Goal: Find specific page/section: Find specific page/section

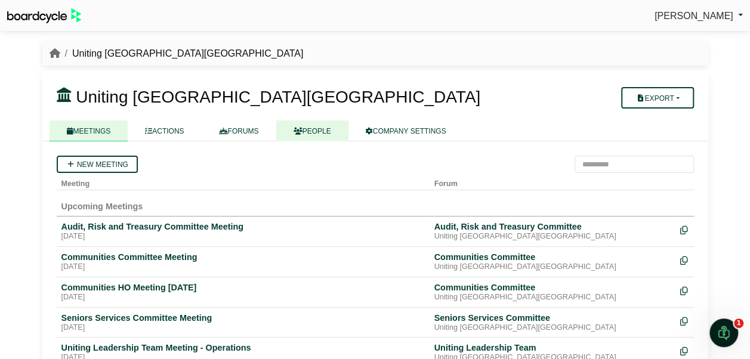
click at [310, 128] on link "PEOPLE" at bounding box center [312, 131] width 72 height 21
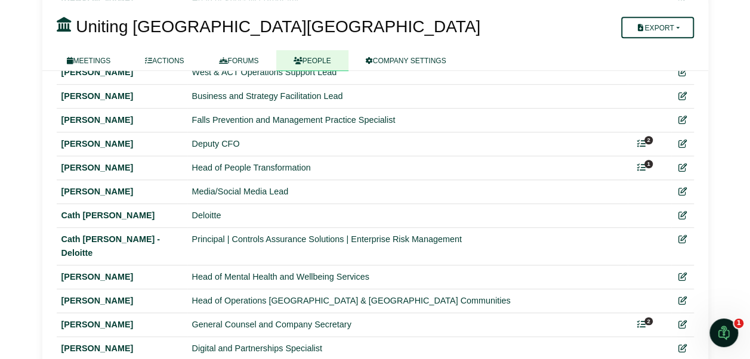
scroll to position [418, 0]
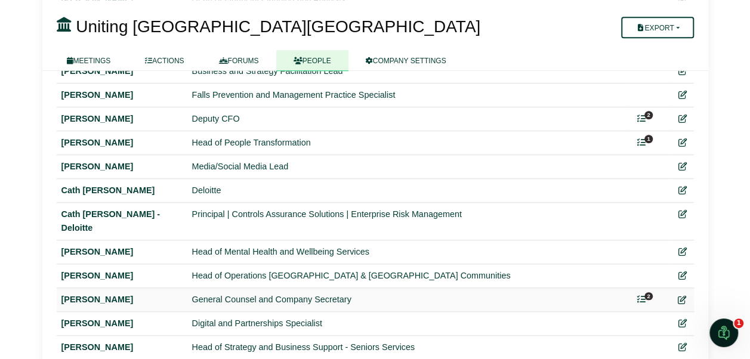
click at [681, 296] on icon at bounding box center [682, 300] width 8 height 8
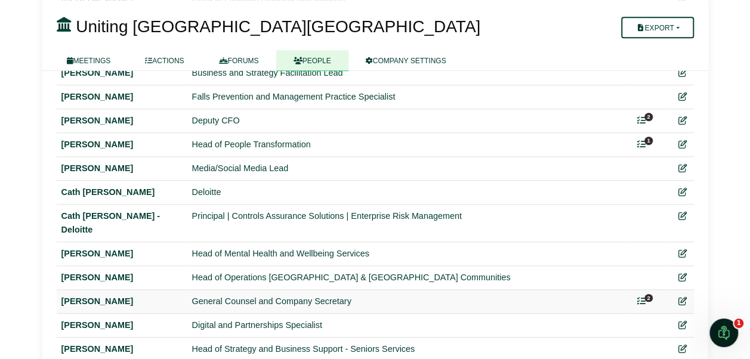
click at [644, 297] on icon at bounding box center [641, 301] width 8 height 8
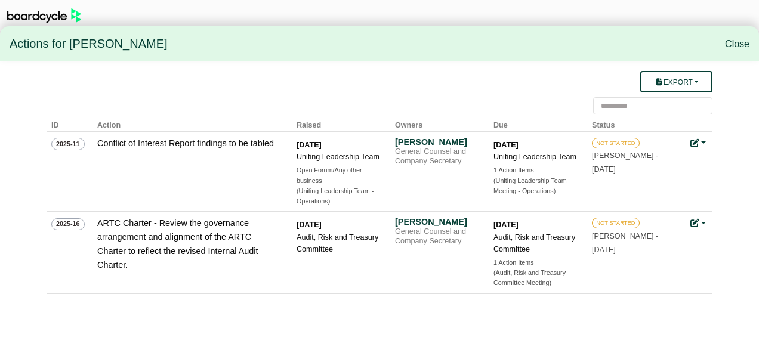
click at [736, 41] on link "Close" at bounding box center [737, 44] width 24 height 10
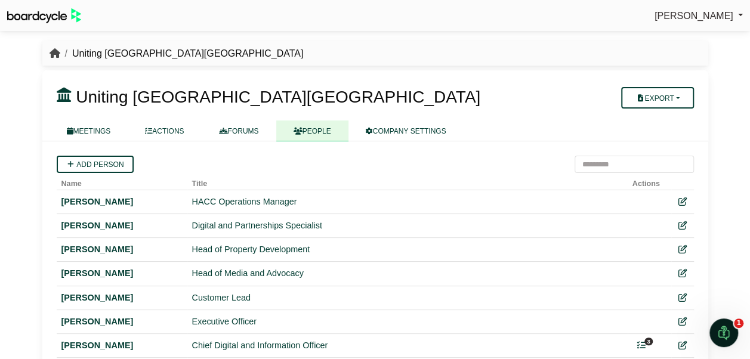
click at [50, 54] on icon "breadcrumb" at bounding box center [55, 53] width 11 height 10
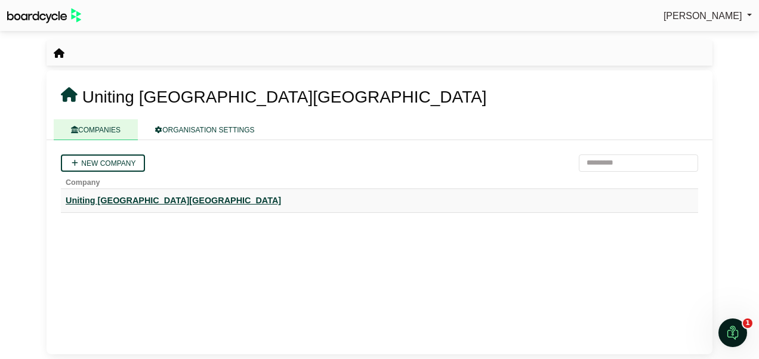
click at [112, 204] on div "Uniting [GEOGRAPHIC_DATA][GEOGRAPHIC_DATA]" at bounding box center [380, 201] width 628 height 14
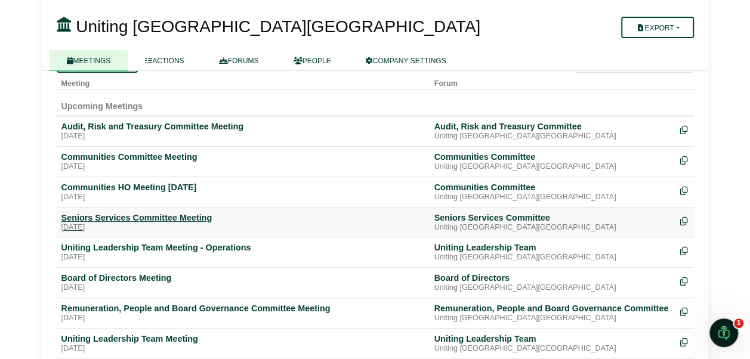
scroll to position [119, 0]
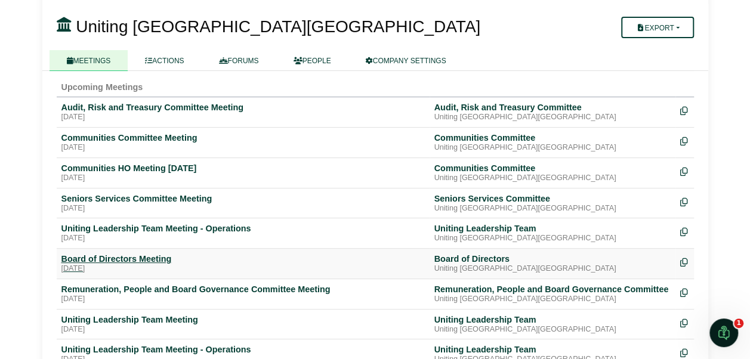
click at [121, 260] on div "Board of Directors Meeting" at bounding box center [242, 259] width 363 height 11
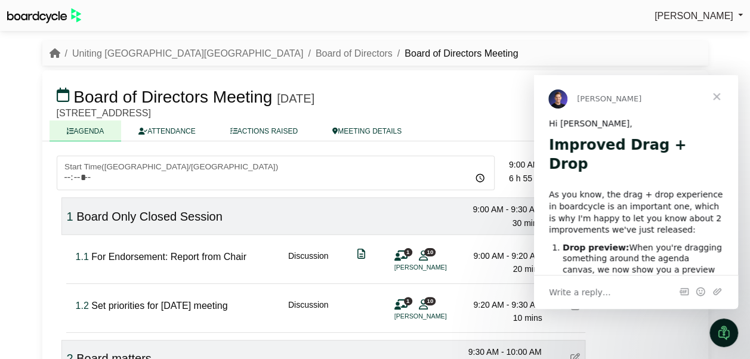
click at [0, 199] on html "Melissa Graham Sign Out Uniting NSW.ACT Board of Directors Board of Directors M…" at bounding box center [375, 179] width 750 height 359
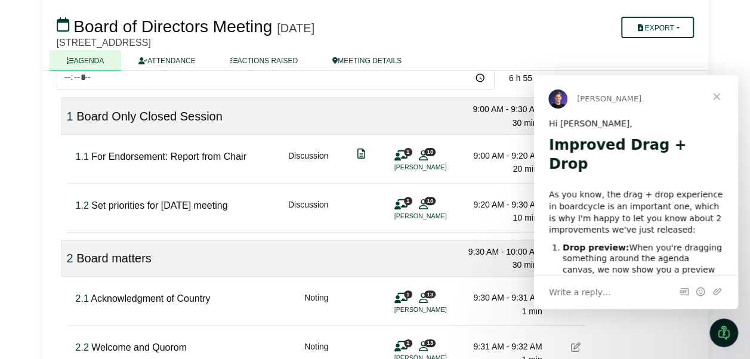
scroll to position [119, 0]
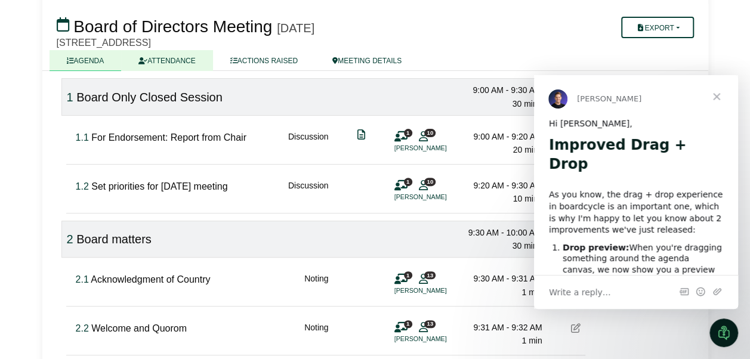
click at [165, 67] on link "ATTENDANCE" at bounding box center [166, 60] width 91 height 21
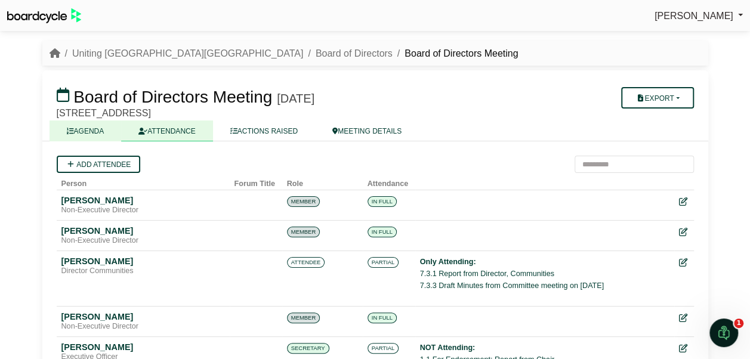
click at [81, 127] on link "AGENDA" at bounding box center [86, 131] width 72 height 21
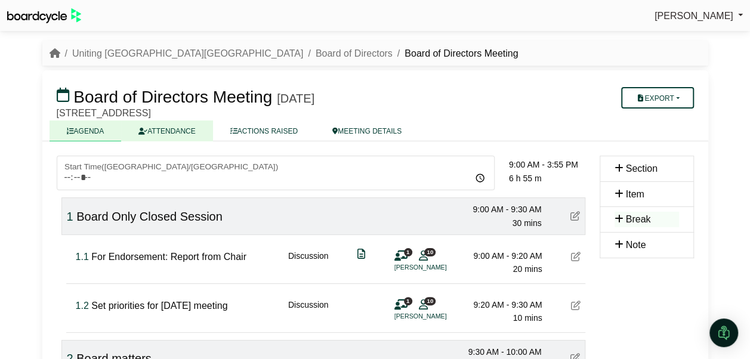
click at [158, 123] on link "ATTENDANCE" at bounding box center [166, 131] width 91 height 21
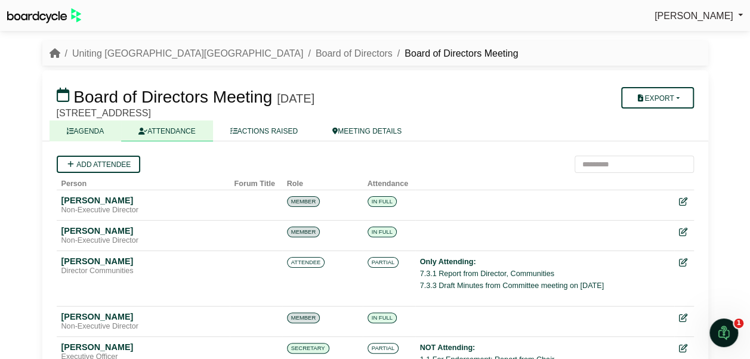
click at [95, 132] on link "AGENDA" at bounding box center [86, 131] width 72 height 21
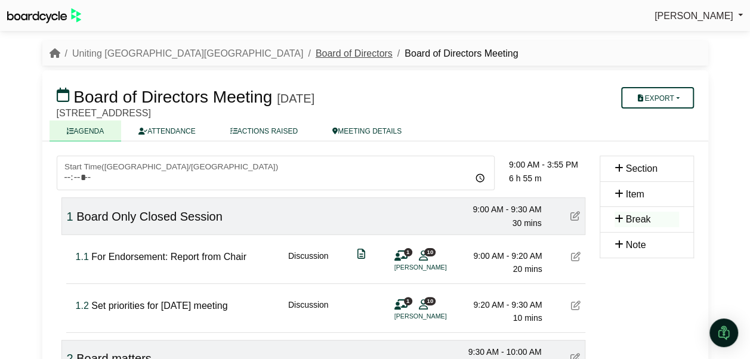
click at [316, 52] on link "Board of Directors" at bounding box center [354, 53] width 77 height 10
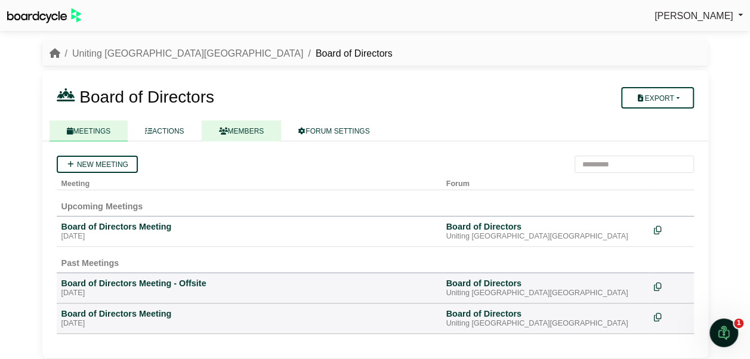
click at [245, 134] on link "MEMBERS" at bounding box center [242, 131] width 80 height 21
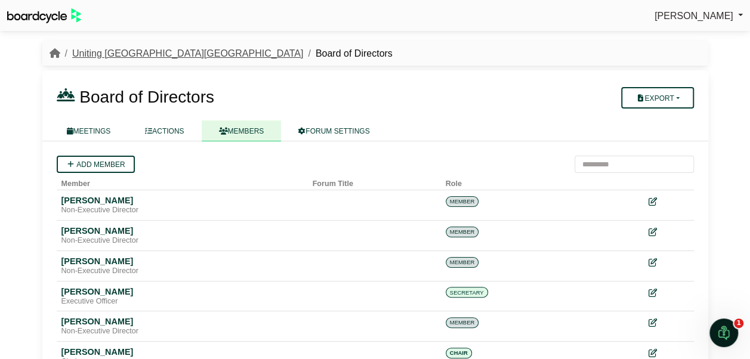
click at [104, 49] on link "Uniting [GEOGRAPHIC_DATA][GEOGRAPHIC_DATA]" at bounding box center [187, 53] width 231 height 10
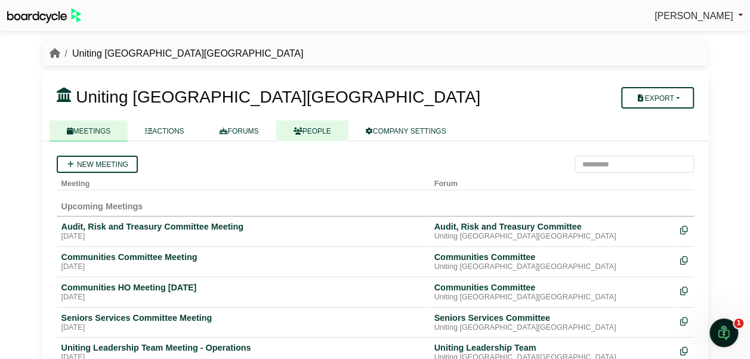
click at [307, 128] on link "PEOPLE" at bounding box center [312, 131] width 72 height 21
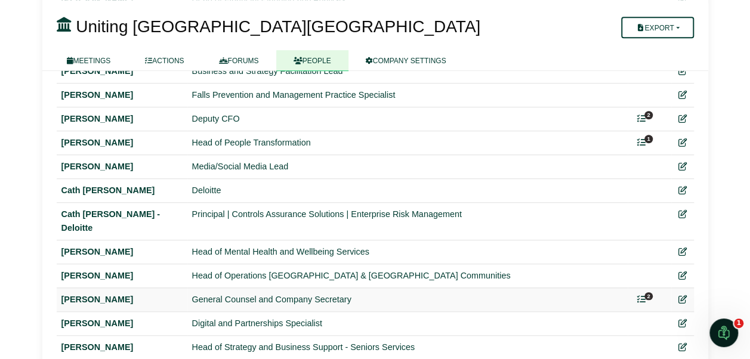
scroll to position [477, 0]
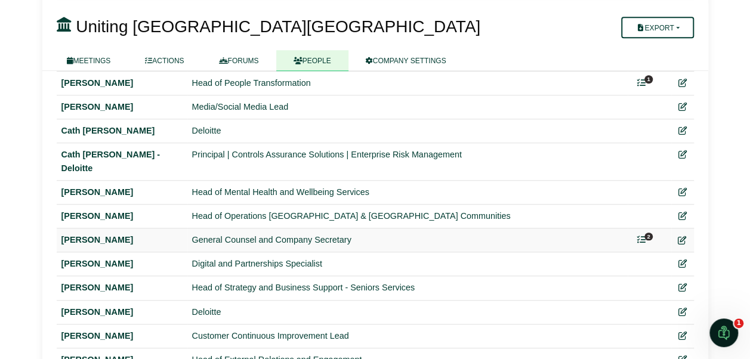
click at [685, 236] on icon at bounding box center [682, 240] width 8 height 8
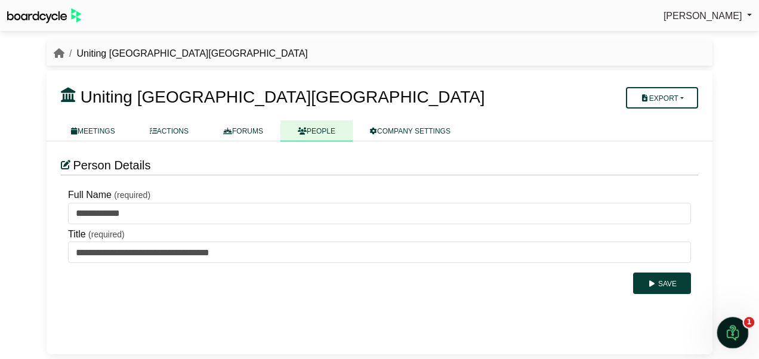
click at [730, 328] on icon "Open Intercom Messenger" at bounding box center [731, 332] width 20 height 20
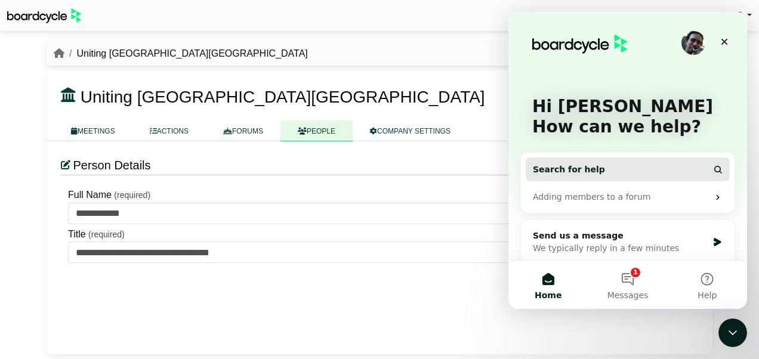
click at [589, 163] on span "Search for help" at bounding box center [569, 169] width 72 height 13
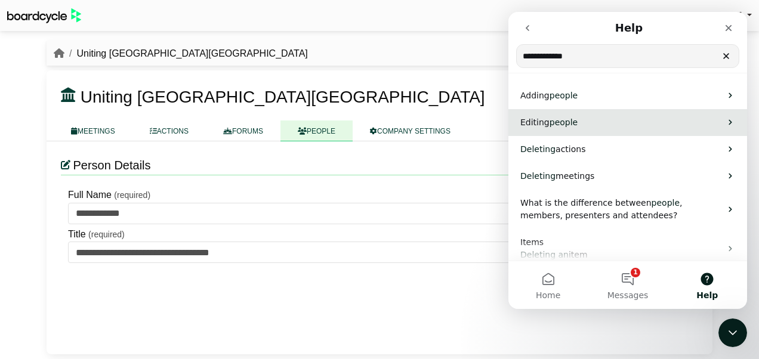
type input "**********"
click at [569, 124] on span "people" at bounding box center [563, 123] width 28 height 10
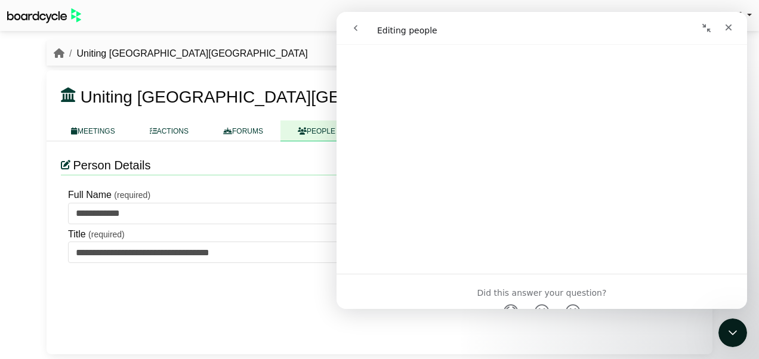
scroll to position [887, 0]
click at [0, 223] on html "Melissa Graham Sign Out Uniting NSW.ACT Uniting NSW.ACT Export" at bounding box center [379, 179] width 759 height 359
click at [728, 29] on icon "Close" at bounding box center [728, 27] width 7 height 7
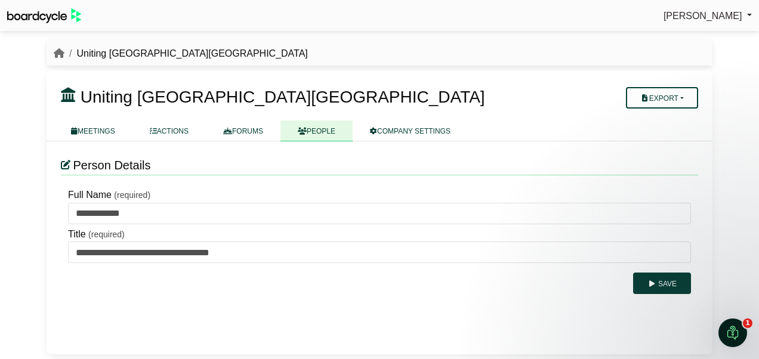
scroll to position [0, 0]
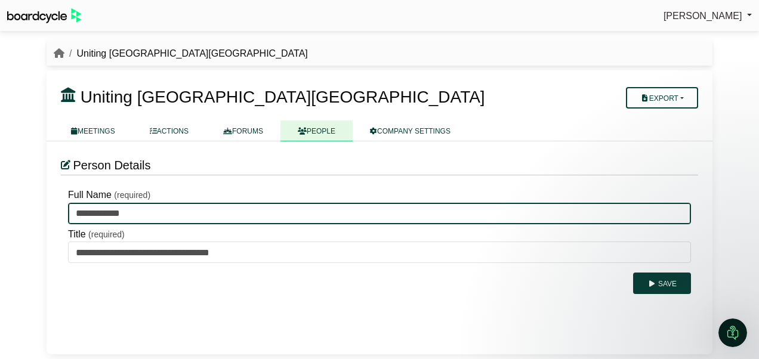
drag, startPoint x: 164, startPoint y: 211, endPoint x: 60, endPoint y: 211, distance: 104.4
click at [7, 211] on div "Melissa Graham Sign Out Uniting NSW.ACT Uniting NSW.ACT" at bounding box center [379, 179] width 759 height 359
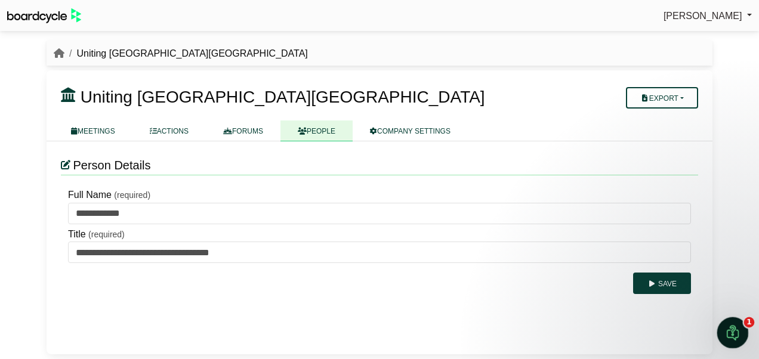
click at [733, 328] on icon "Open Intercom Messenger" at bounding box center [731, 332] width 20 height 20
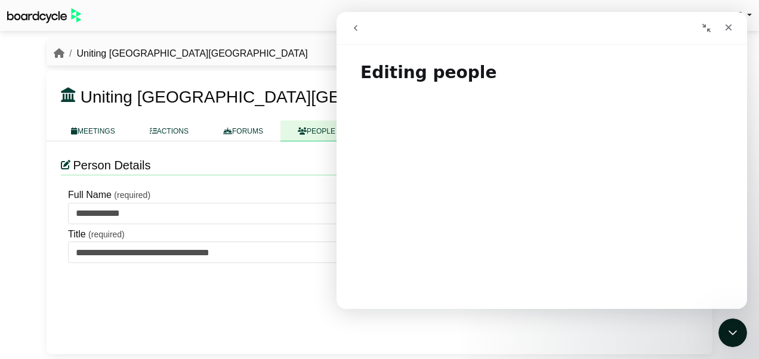
click at [0, 195] on html "Melissa Graham Sign Out Uniting NSW.ACT Uniting NSW.ACT Export" at bounding box center [379, 179] width 759 height 359
click at [723, 29] on div "Close" at bounding box center [728, 27] width 21 height 21
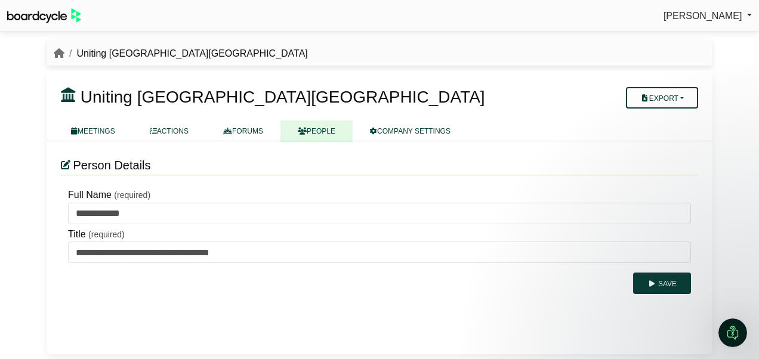
click at [315, 129] on link "PEOPLE" at bounding box center [316, 131] width 72 height 21
